Goal: Feedback & Contribution: Submit feedback/report problem

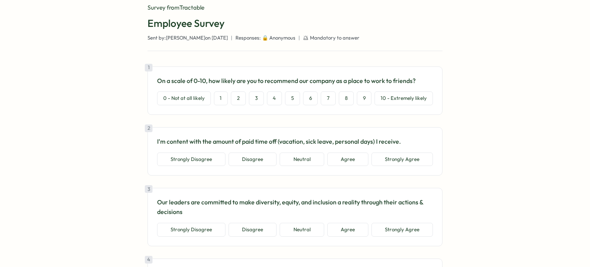
scroll to position [38, 0]
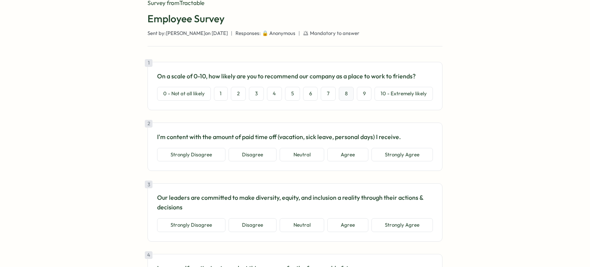
click at [342, 94] on button "8" at bounding box center [346, 94] width 15 height 14
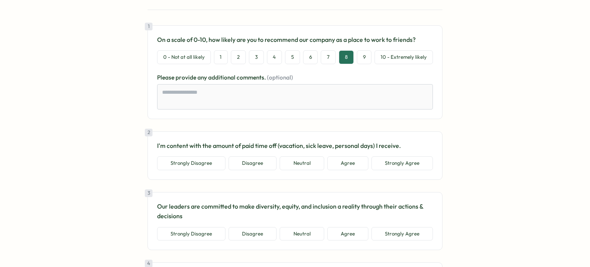
scroll to position [92, 0]
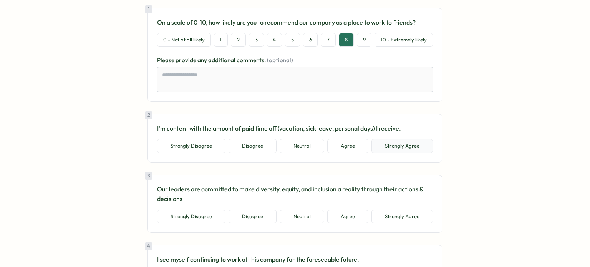
click at [387, 150] on button "Strongly Agree" at bounding box center [401, 146] width 61 height 14
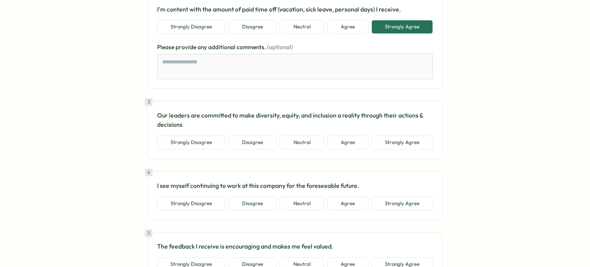
scroll to position [211, 0]
click at [307, 146] on button "Neutral" at bounding box center [302, 143] width 44 height 14
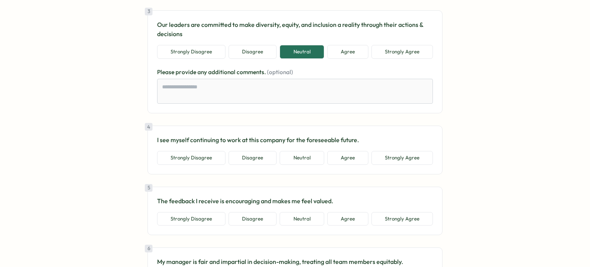
scroll to position [321, 0]
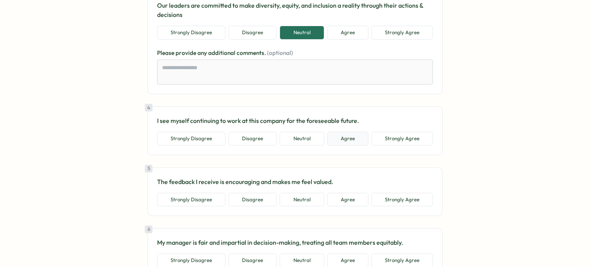
click at [343, 136] on button "Agree" at bounding box center [347, 139] width 41 height 14
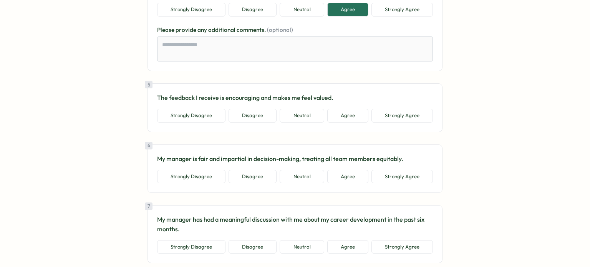
scroll to position [453, 0]
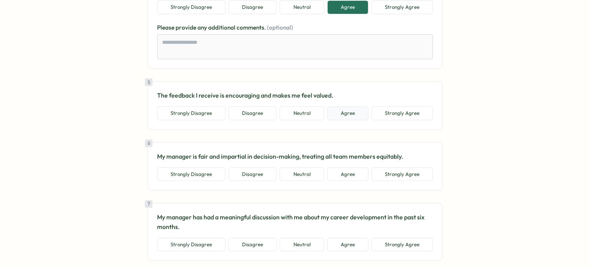
click at [347, 108] on button "Agree" at bounding box center [347, 113] width 41 height 14
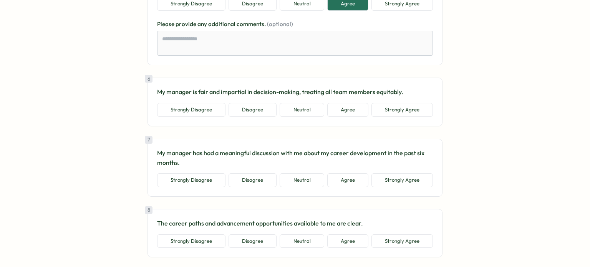
scroll to position [562, 0]
click at [355, 111] on button "Agree" at bounding box center [347, 110] width 41 height 14
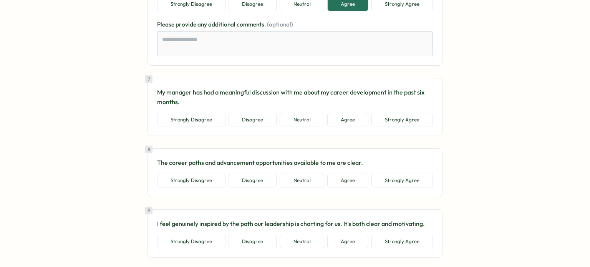
scroll to position [669, 0]
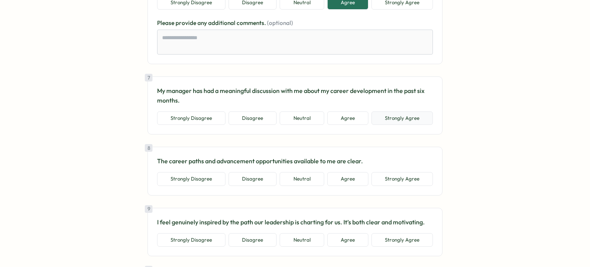
click at [385, 118] on button "Strongly Agree" at bounding box center [401, 118] width 61 height 14
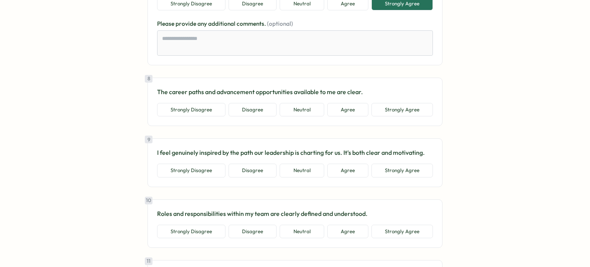
scroll to position [785, 0]
click at [353, 106] on button "Agree" at bounding box center [347, 109] width 41 height 14
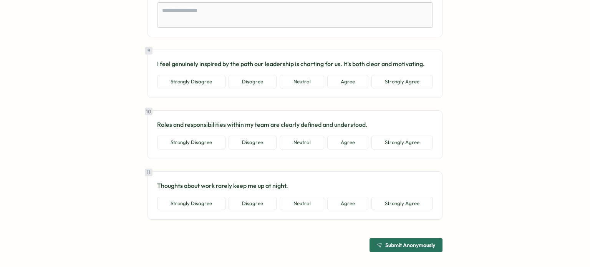
scroll to position [917, 0]
click at [354, 77] on button "Agree" at bounding box center [347, 82] width 41 height 14
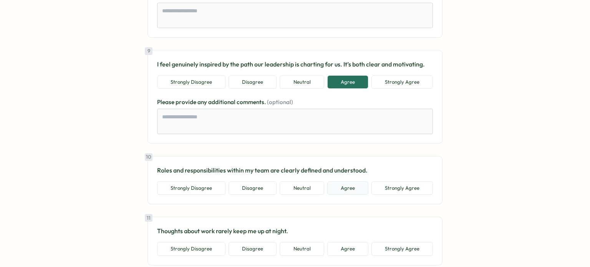
click at [346, 183] on button "Agree" at bounding box center [347, 188] width 41 height 14
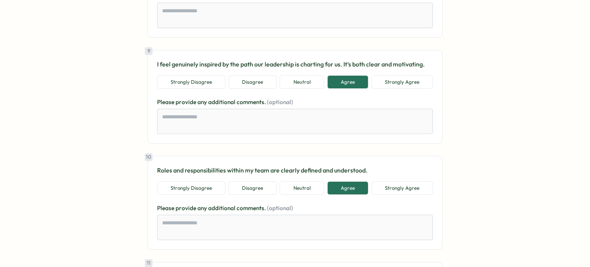
scroll to position [1008, 0]
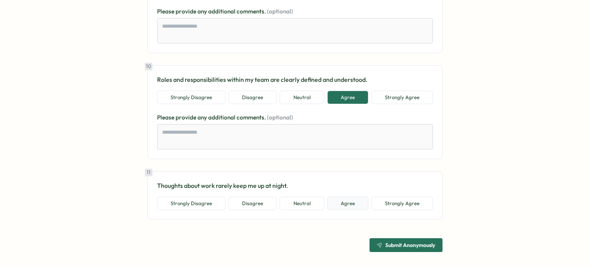
click at [337, 199] on button "Agree" at bounding box center [347, 204] width 41 height 14
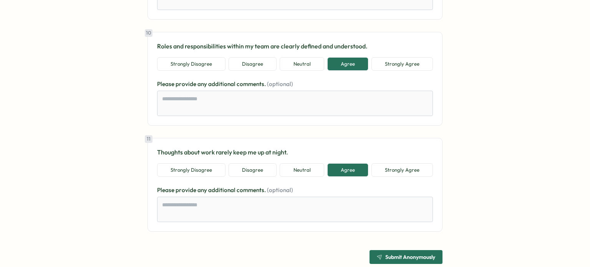
scroll to position [1053, 0]
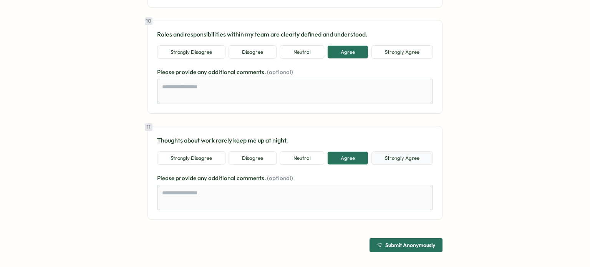
click at [418, 155] on button "Strongly Agree" at bounding box center [401, 158] width 61 height 14
type textarea "*"
click at [399, 242] on span "Submit Anonymously" at bounding box center [410, 244] width 50 height 5
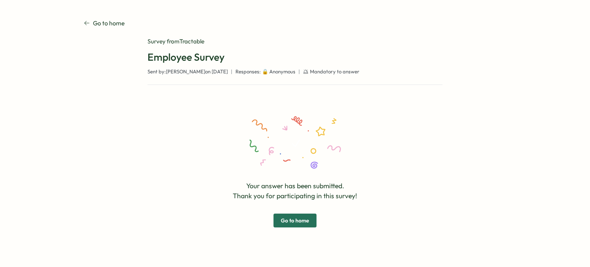
scroll to position [0, 0]
click at [297, 221] on span "Go to home" at bounding box center [295, 220] width 28 height 13
